Goal: Information Seeking & Learning: Find specific fact

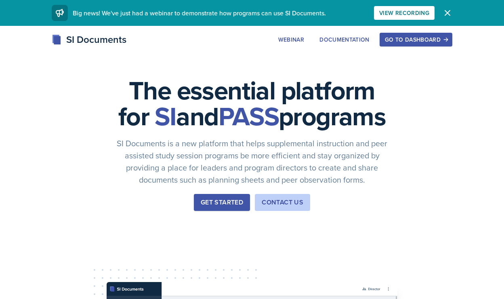
click at [215, 207] on div "Get Started" at bounding box center [222, 202] width 42 height 10
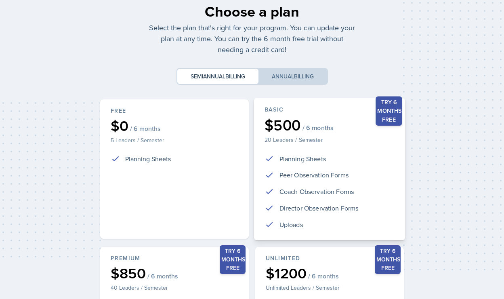
scroll to position [180, 0]
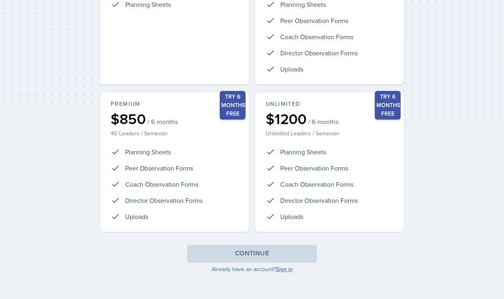
click at [287, 271] on link "Sign in" at bounding box center [284, 269] width 17 height 8
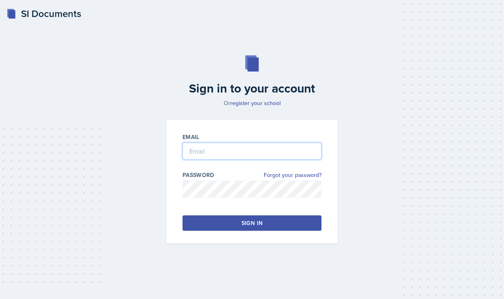
type input "[PERSON_NAME][EMAIL_ADDRESS][PERSON_NAME][DOMAIN_NAME]"
click at [277, 230] on button "Sign in" at bounding box center [251, 222] width 139 height 15
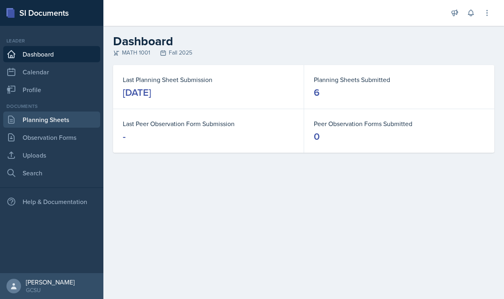
click at [69, 126] on link "Planning Sheets" at bounding box center [51, 119] width 97 height 16
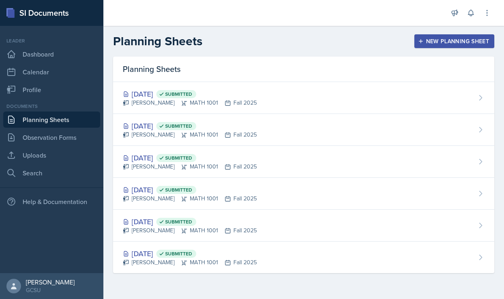
click at [418, 48] on header "Planning Sheets New Planning Sheet" at bounding box center [303, 41] width 400 height 31
click at [450, 35] on button "New Planning Sheet" at bounding box center [454, 41] width 80 height 14
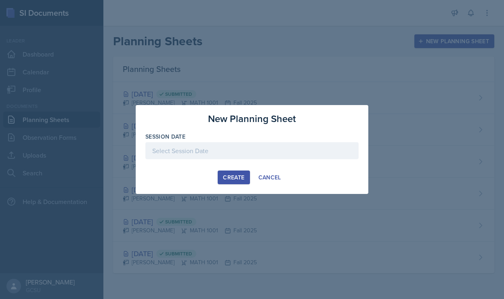
click at [209, 157] on div at bounding box center [251, 150] width 213 height 17
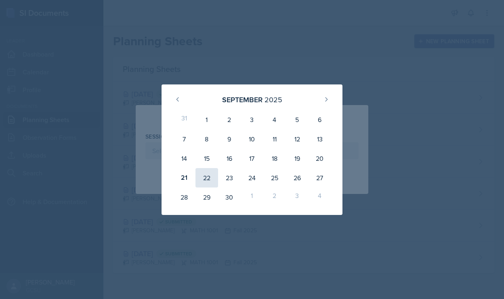
click at [211, 178] on div "22" at bounding box center [206, 177] width 23 height 19
type input "September 22nd, 2025"
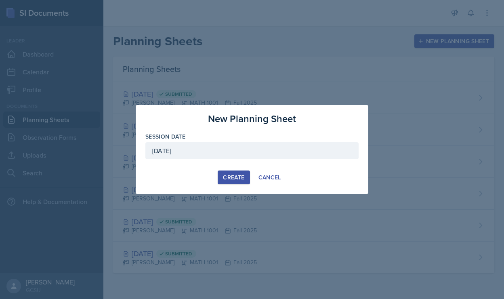
click at [232, 177] on div "Create" at bounding box center [233, 177] width 21 height 6
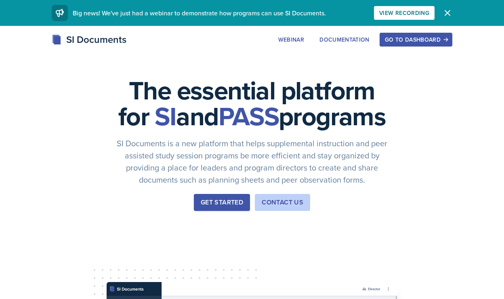
click at [211, 211] on button "Get Started" at bounding box center [222, 202] width 56 height 17
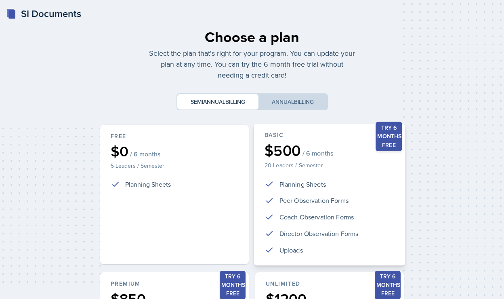
scroll to position [180, 0]
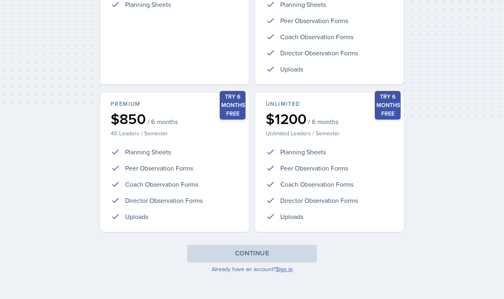
click at [285, 270] on link "Sign in" at bounding box center [284, 269] width 17 height 8
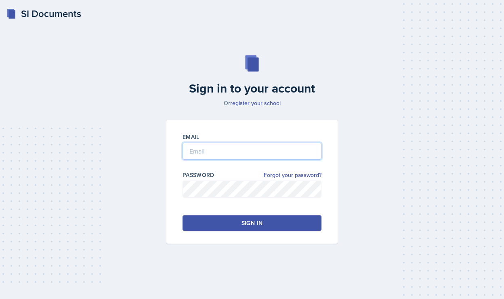
type input "[PERSON_NAME][EMAIL_ADDRESS][PERSON_NAME][DOMAIN_NAME]"
click at [217, 232] on div "Email [PERSON_NAME][EMAIL_ADDRESS][PERSON_NAME][DOMAIN_NAME] Password Forgot yo…" at bounding box center [251, 181] width 171 height 123
click at [217, 230] on button "Sign in" at bounding box center [251, 222] width 139 height 15
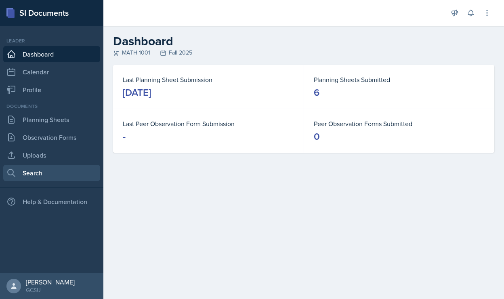
click at [44, 167] on link "Search" at bounding box center [51, 173] width 97 height 16
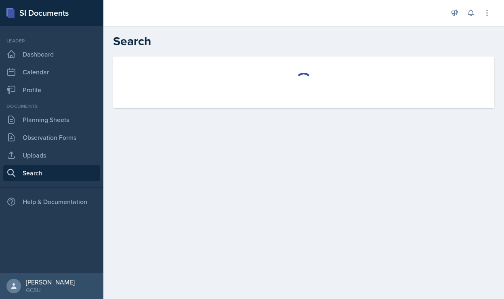
select select "all"
select select "1"
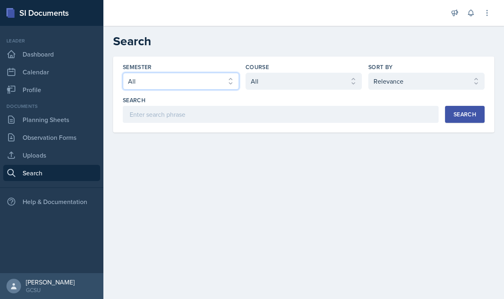
click at [163, 84] on select "Select semester All Fall 2025 Spring 2025 Fall 2024 Spring 2024 Fall 2023 Sprin…" at bounding box center [181, 81] width 116 height 17
select select "b95d2253-5877-4a86-98d0-f81876ad46d6"
click at [123, 73] on select "Select semester All Fall 2025 Spring 2025 Fall 2024 Spring 2024 Fall 2023 Sprin…" at bounding box center [181, 81] width 116 height 17
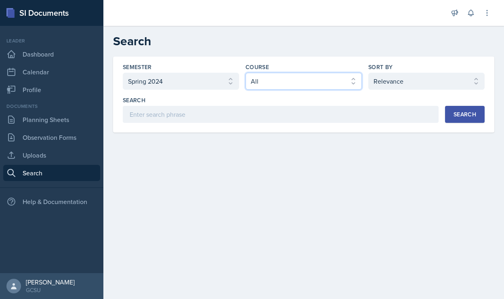
click at [269, 77] on select "Select course All ACCT 3101 ACCT 3102 ASTR 1000 BIOL 1100 BIOL 1107 BIOL 1108 B…" at bounding box center [303, 81] width 116 height 17
select select "c791e157-50e7-4c52-bb41-8889e21dc1fd"
click at [245, 73] on select "Select course All ACCT 3101 ACCT 3102 ASTR 1000 BIOL 1100 BIOL 1107 BIOL 1108 B…" at bounding box center [303, 81] width 116 height 17
click at [467, 109] on button "Search" at bounding box center [465, 114] width 40 height 17
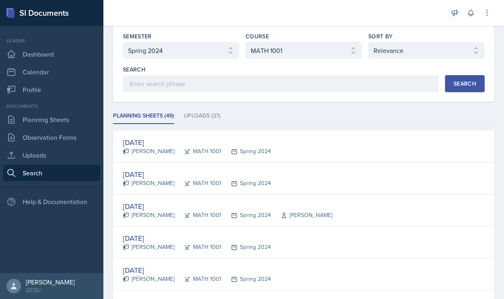
scroll to position [26, 0]
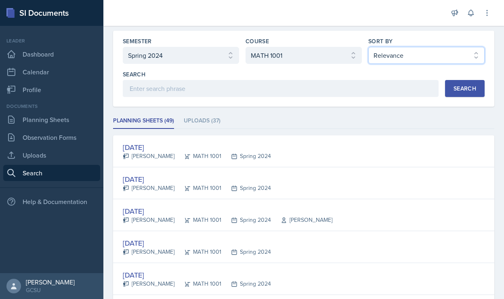
click at [405, 57] on select "Select sort by Relevance Document Date (Asc) Document Date (Desc)" at bounding box center [426, 55] width 116 height 17
select select "2"
click at [368, 47] on select "Select sort by Relevance Document Date (Asc) Document Date (Desc)" at bounding box center [426, 55] width 116 height 17
click at [454, 88] on div "Search" at bounding box center [464, 88] width 23 height 6
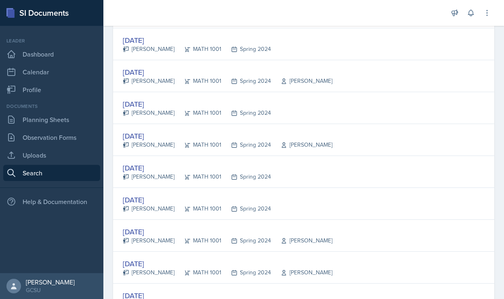
scroll to position [400, 0]
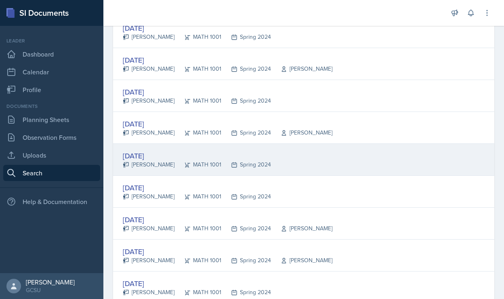
click at [136, 154] on div "[DATE]" at bounding box center [197, 155] width 148 height 11
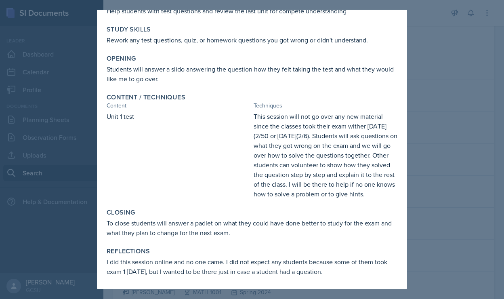
scroll to position [65, 0]
click at [418, 170] on div at bounding box center [252, 149] width 504 height 299
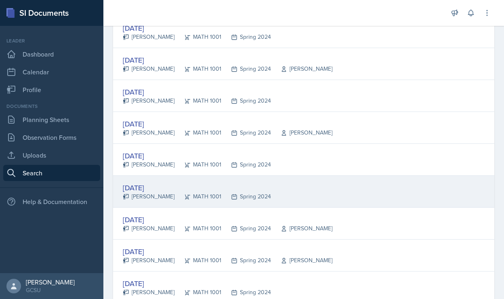
click at [148, 188] on div "[DATE]" at bounding box center [197, 187] width 148 height 11
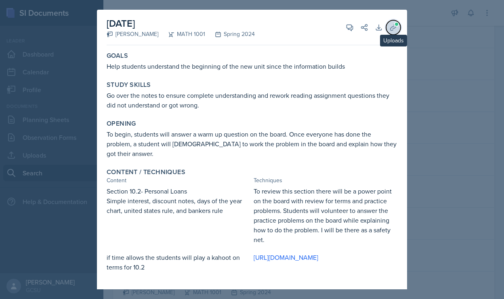
click at [394, 22] on span at bounding box center [396, 24] width 5 height 5
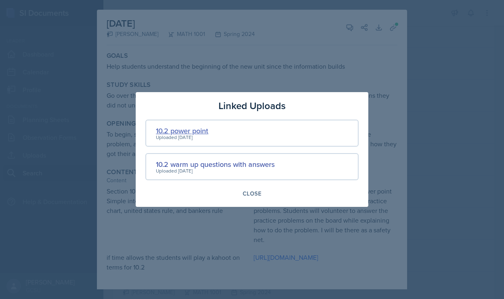
click at [178, 132] on div "10.2 power point" at bounding box center [182, 130] width 52 height 11
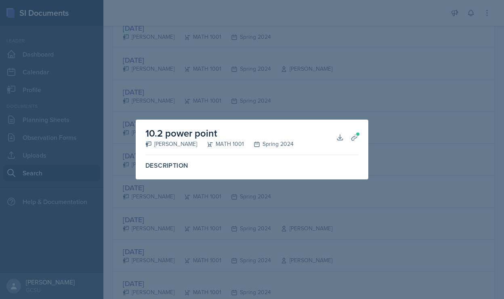
click at [340, 146] on div "10.2 power point [PERSON_NAME] MATH 1001 Spring 2024 Download Planning Sheets" at bounding box center [251, 137] width 213 height 36
click at [340, 138] on icon at bounding box center [340, 137] width 8 height 8
click at [294, 106] on div at bounding box center [252, 149] width 504 height 299
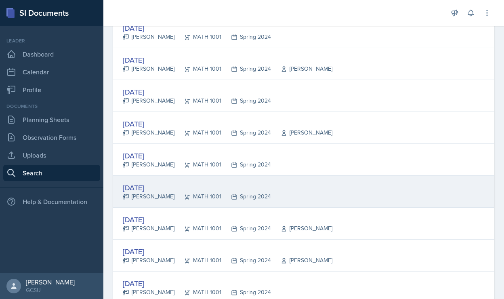
click at [138, 188] on div "[DATE]" at bounding box center [197, 187] width 148 height 11
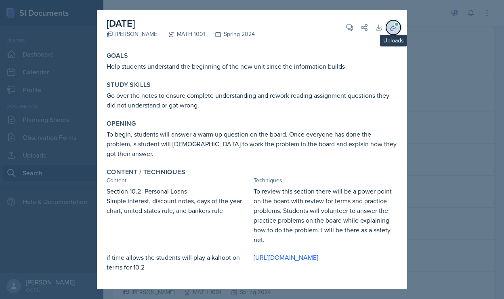
click at [389, 25] on icon at bounding box center [393, 27] width 8 height 8
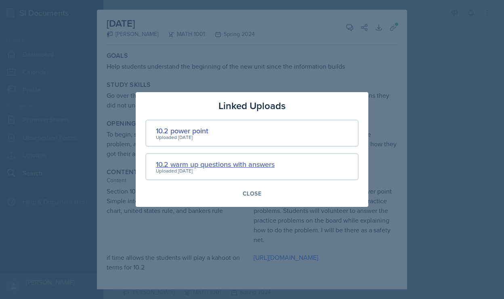
click at [241, 163] on div "10.2 warm up questions with answers" at bounding box center [215, 164] width 119 height 11
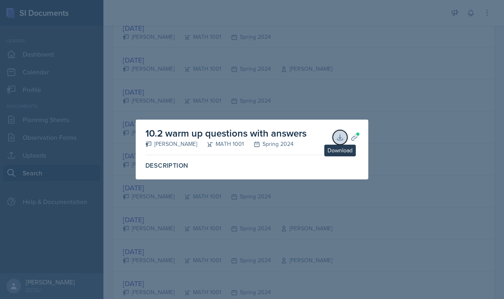
click at [336, 137] on icon at bounding box center [340, 137] width 8 height 8
click at [139, 195] on div at bounding box center [252, 149] width 504 height 299
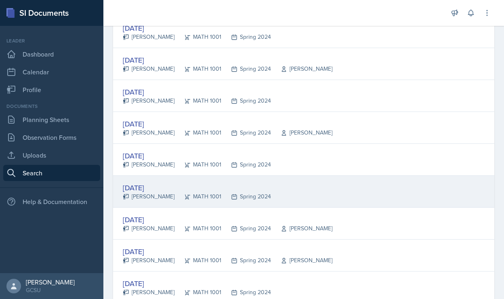
click at [141, 186] on div "[DATE]" at bounding box center [197, 187] width 148 height 11
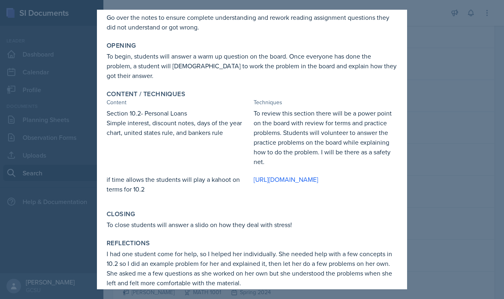
scroll to position [99, 0]
